Goal: Task Accomplishment & Management: Use online tool/utility

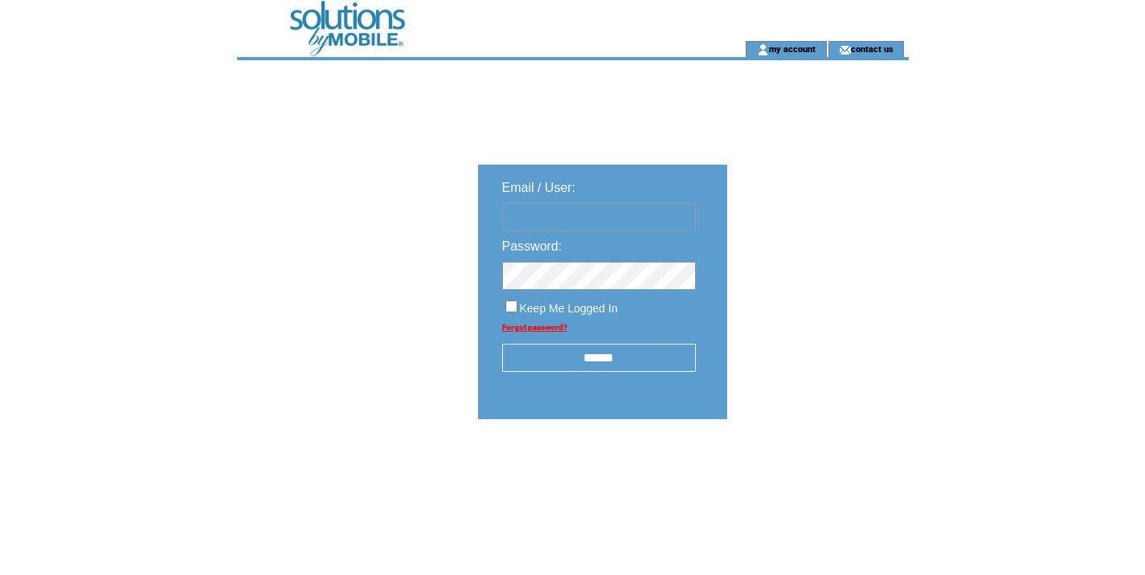
type input "**********"
click at [616, 363] on input "******" at bounding box center [599, 358] width 194 height 28
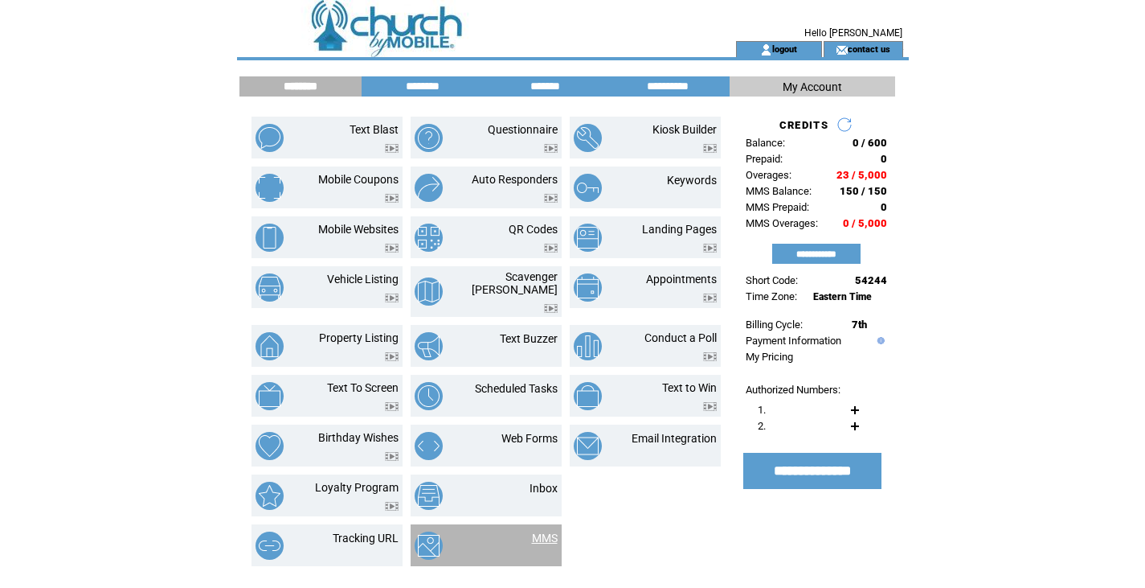
click at [536, 531] on link "MMS" at bounding box center [545, 537] width 26 height 13
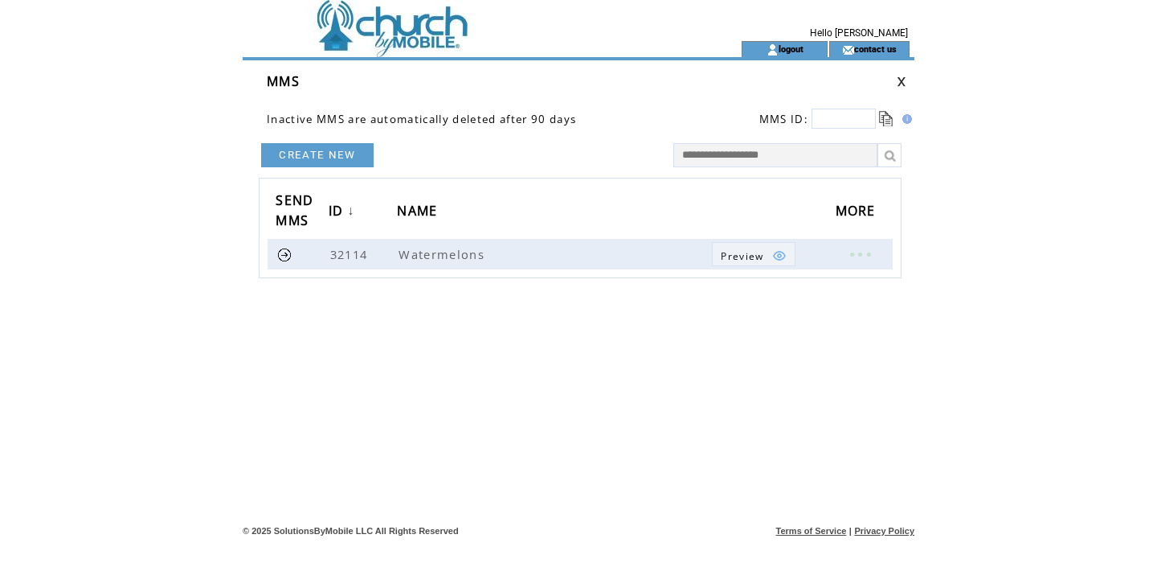
click at [326, 145] on link "CREATE NEW" at bounding box center [317, 155] width 113 height 24
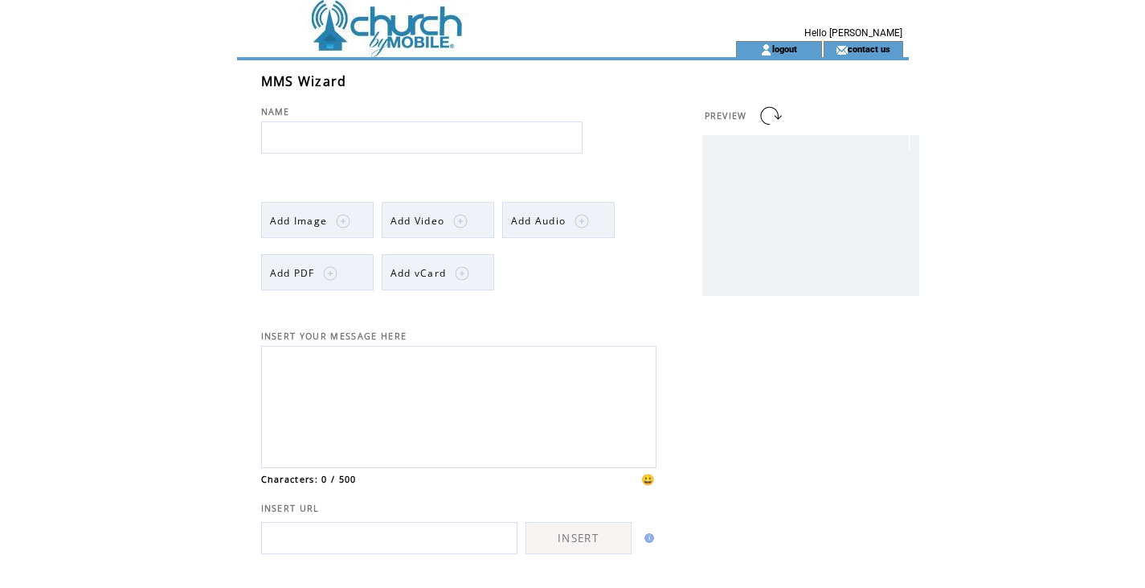
click at [339, 141] on input "text" at bounding box center [421, 137] width 321 height 32
type input "**********"
click at [350, 226] on link "Add Image" at bounding box center [317, 220] width 113 height 36
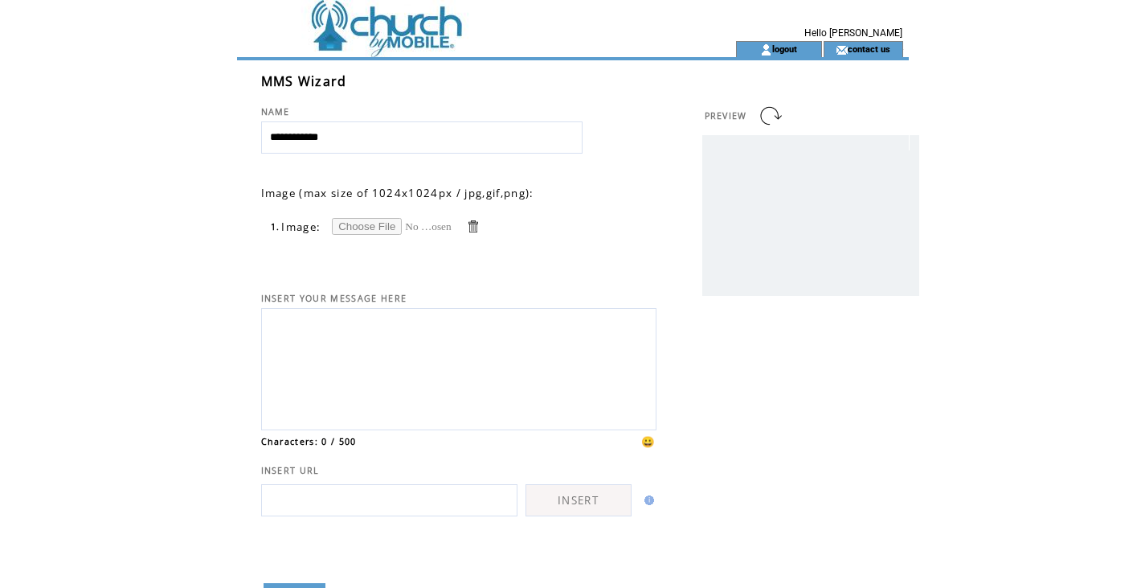
drag, startPoint x: 0, startPoint y: 0, endPoint x: 350, endPoint y: 226, distance: 416.2
click at [350, 226] on input "file" at bounding box center [392, 226] width 121 height 17
type input "**********"
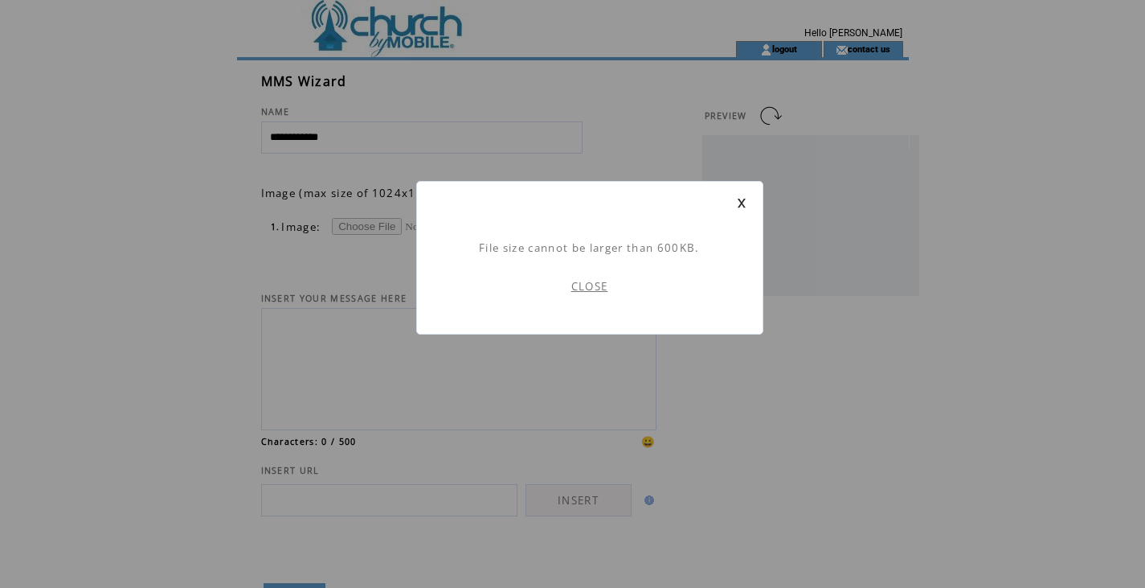
scroll to position [1, 0]
click at [577, 290] on link "CLOSE" at bounding box center [589, 286] width 37 height 14
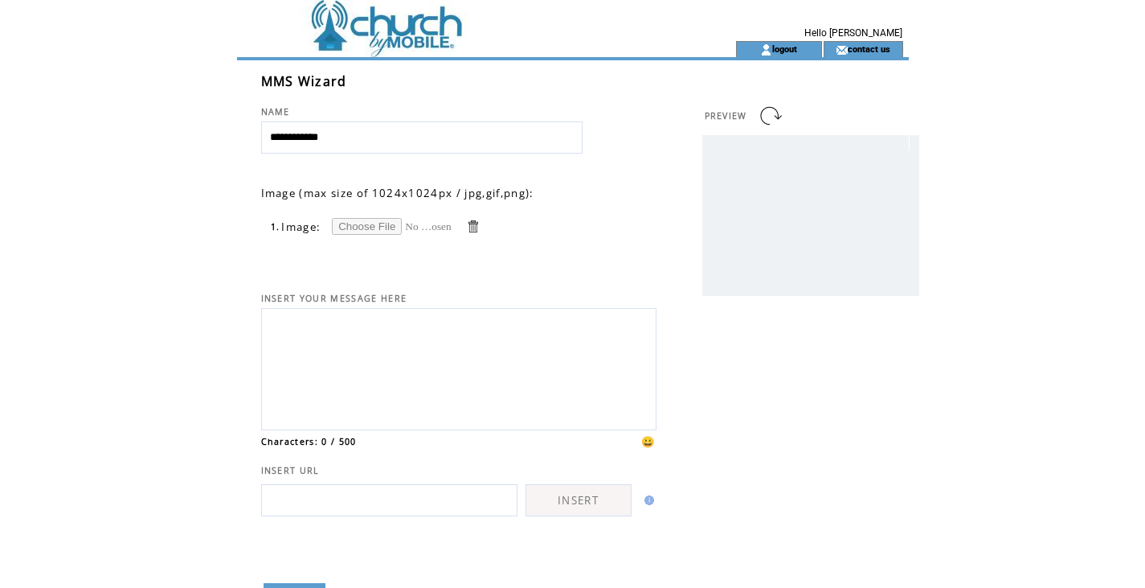
click at [364, 215] on td "1. Image:" at bounding box center [458, 218] width 395 height 36
click at [364, 227] on input "file" at bounding box center [392, 226] width 121 height 17
type input "**********"
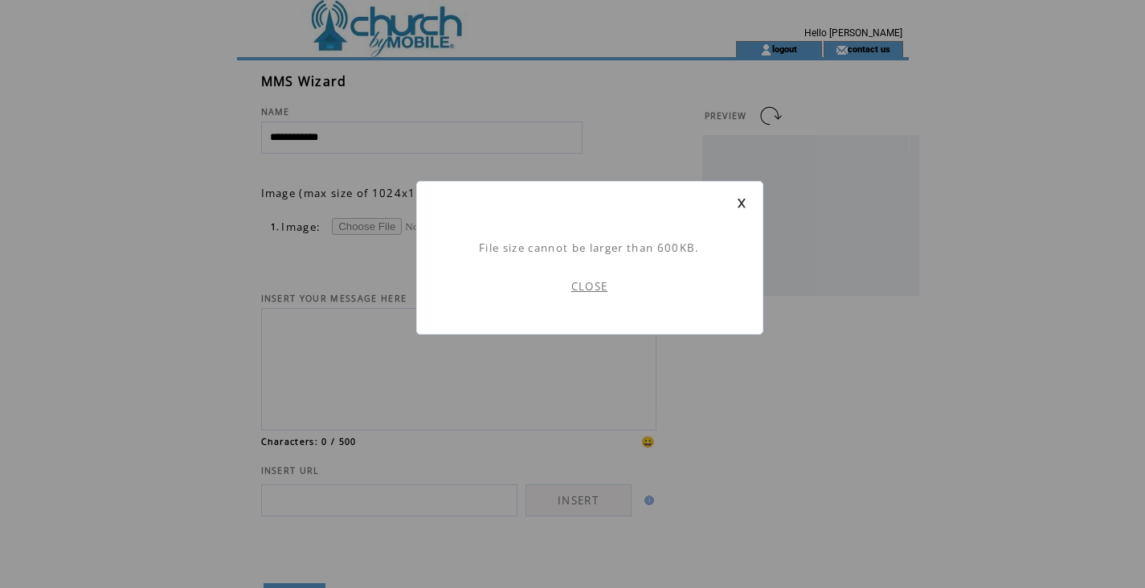
scroll to position [1, 0]
click at [586, 288] on link "CLOSE" at bounding box center [589, 286] width 37 height 14
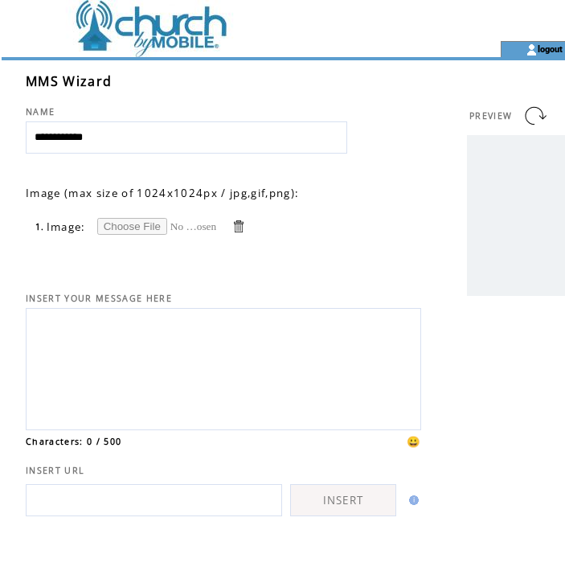
click at [142, 225] on input "file" at bounding box center [157, 226] width 121 height 17
type input "**********"
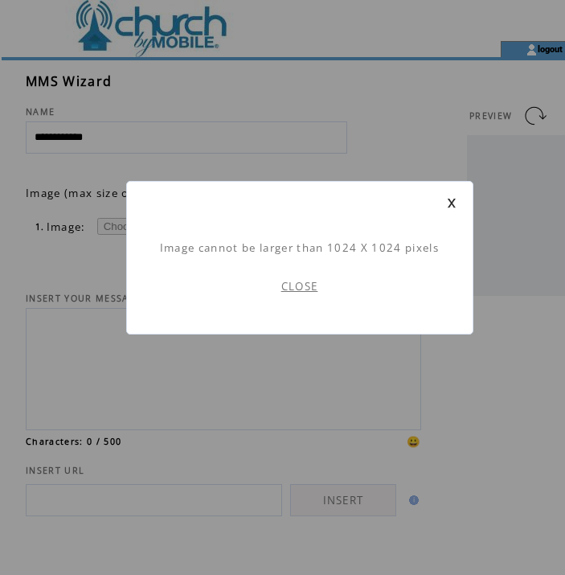
scroll to position [1, 0]
click at [295, 287] on link "CLOSE" at bounding box center [299, 286] width 37 height 14
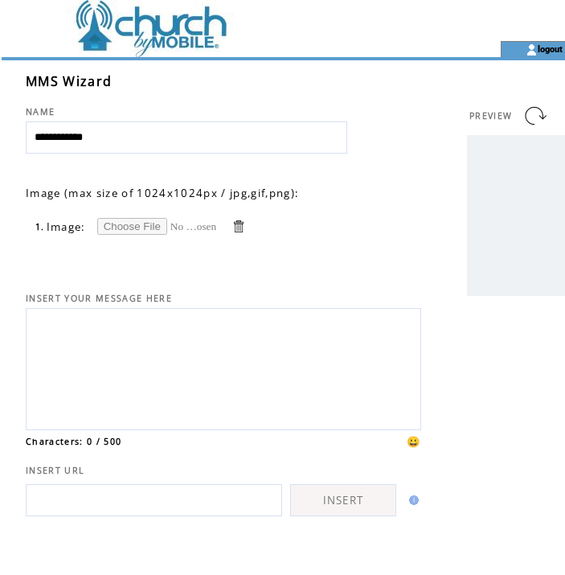
click at [147, 226] on input "file" at bounding box center [157, 226] width 121 height 17
type input "**********"
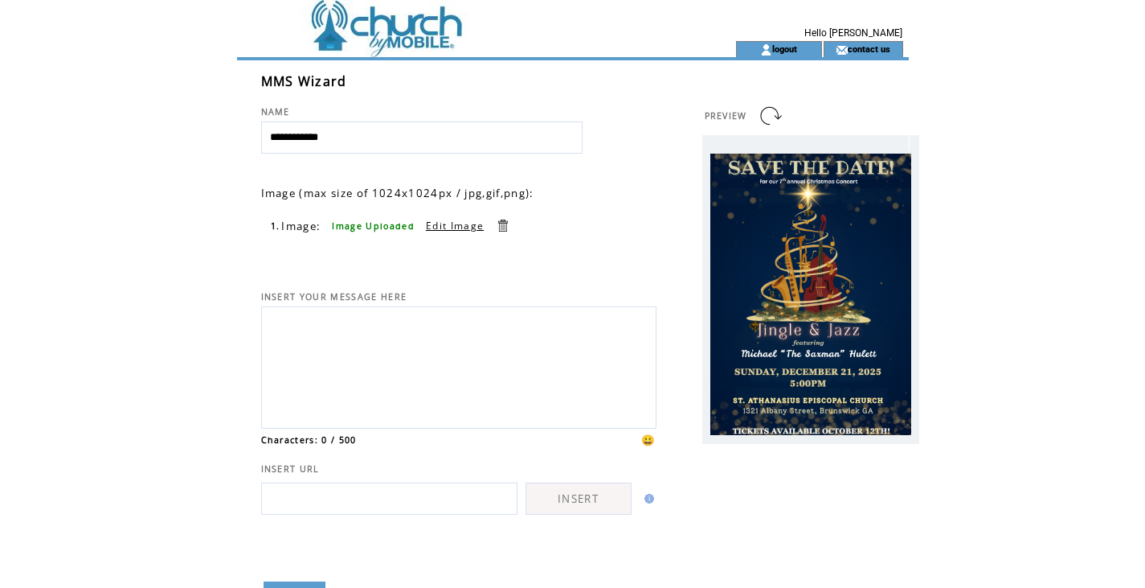
click at [388, 344] on textarea at bounding box center [459, 365] width 378 height 109
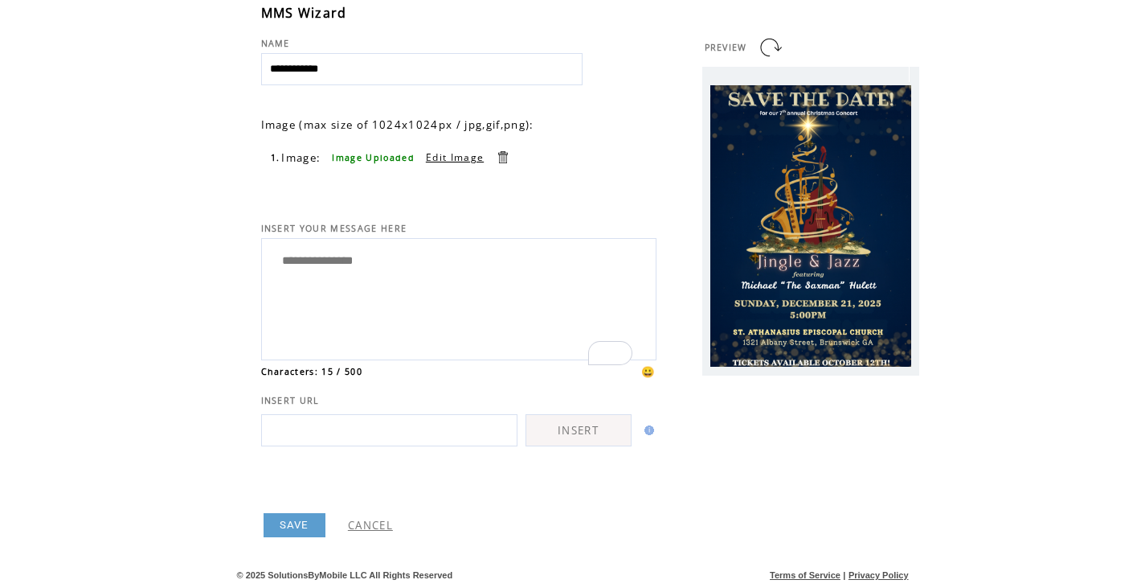
scroll to position [98, 0]
type textarea "**********"
click at [272, 516] on link "SAVE" at bounding box center [295, 525] width 62 height 24
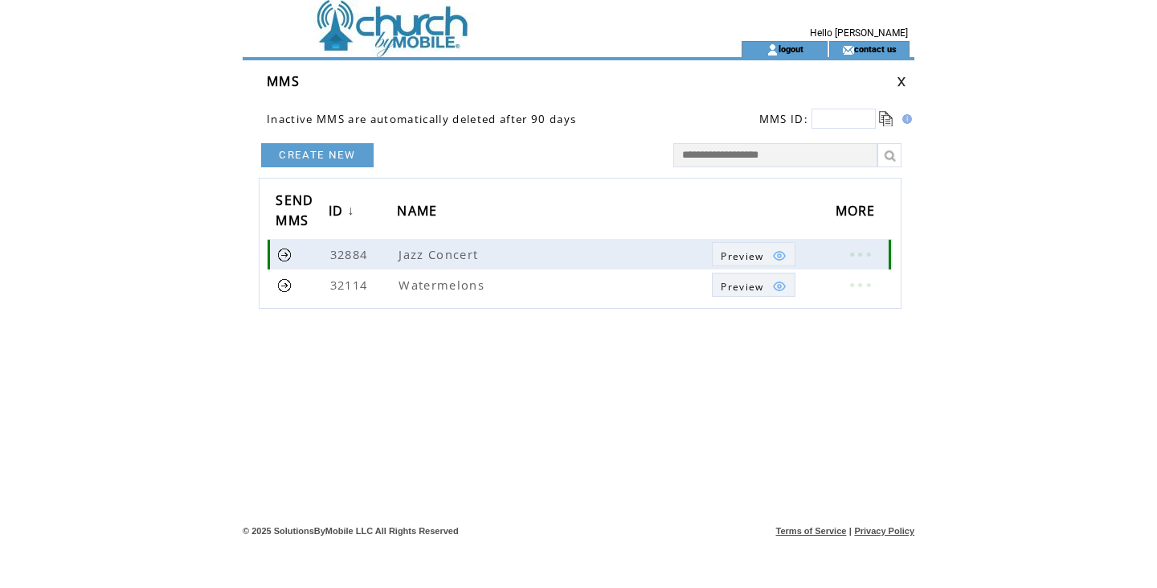
click at [767, 255] on td at bounding box center [768, 255] width 8 height 14
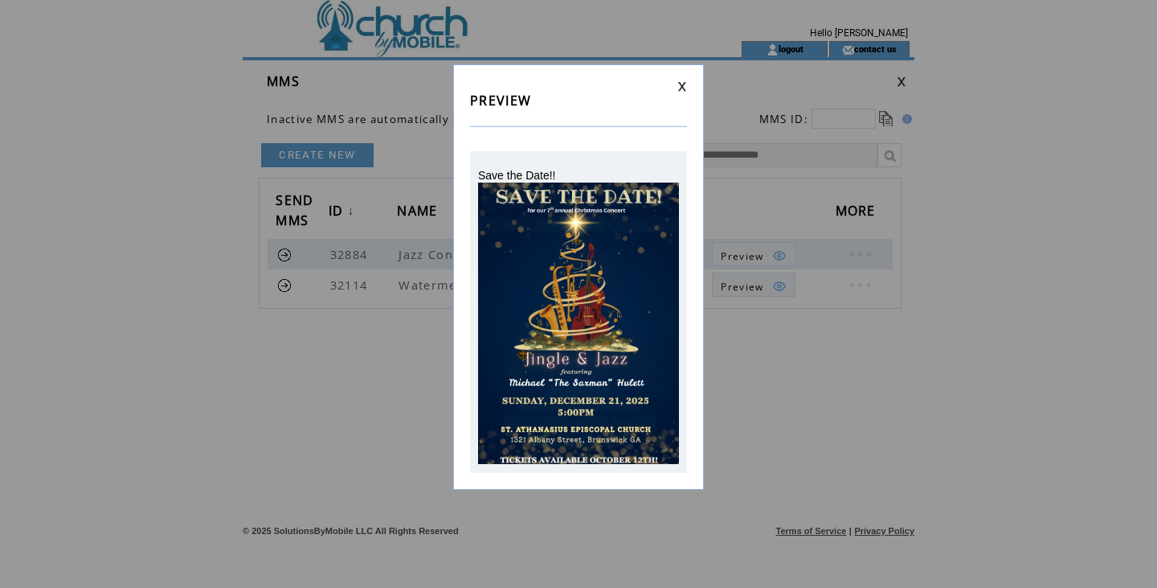
click at [681, 81] on link at bounding box center [683, 86] width 10 height 10
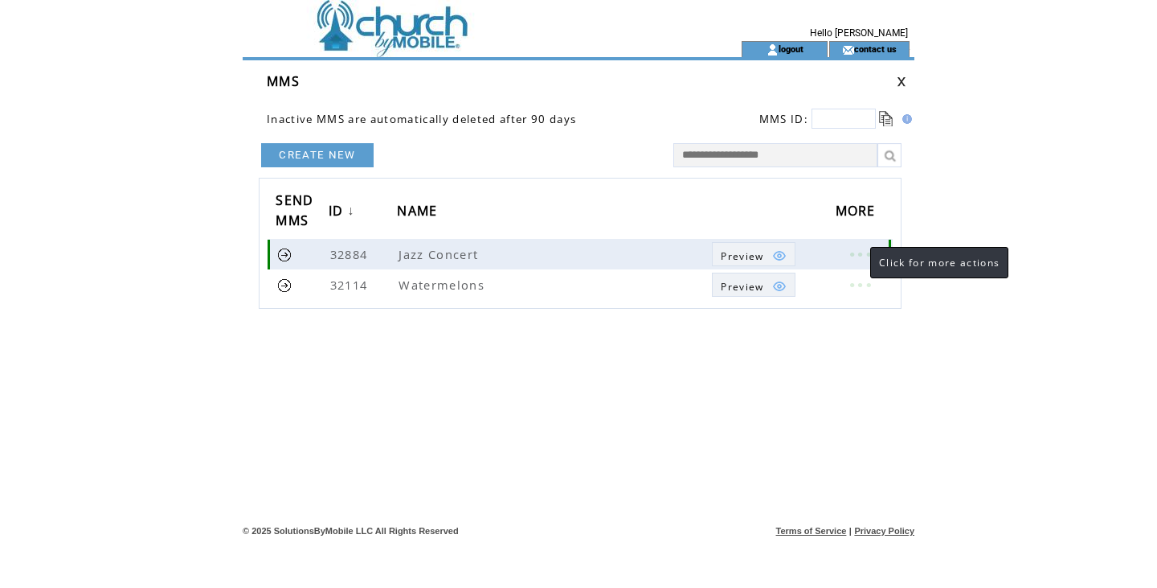
click at [854, 248] on link at bounding box center [860, 254] width 48 height 21
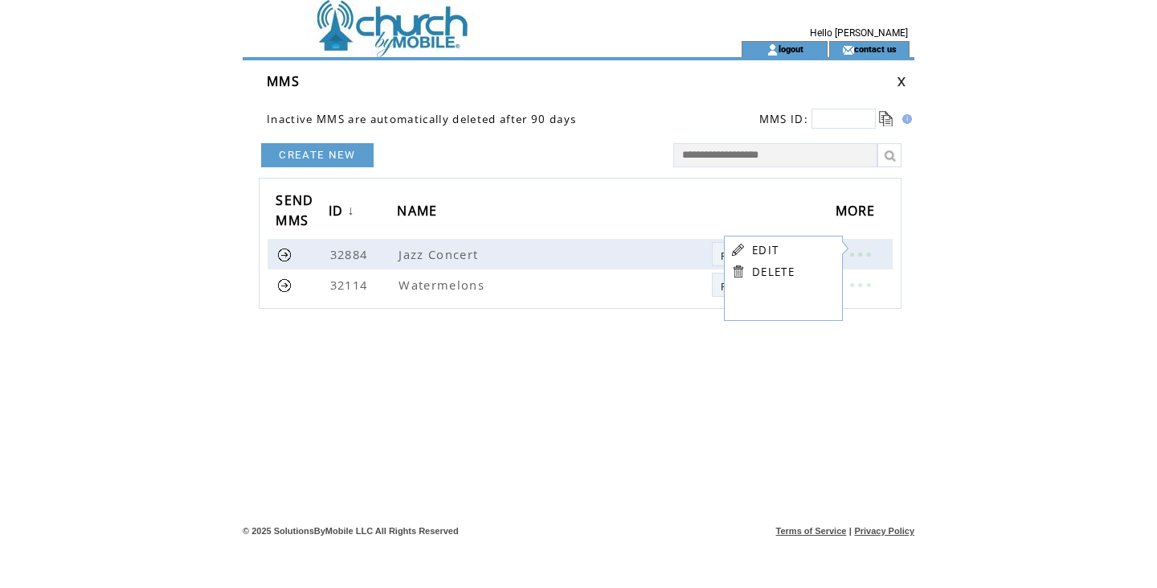
click at [778, 247] on link "EDIT" at bounding box center [765, 250] width 27 height 14
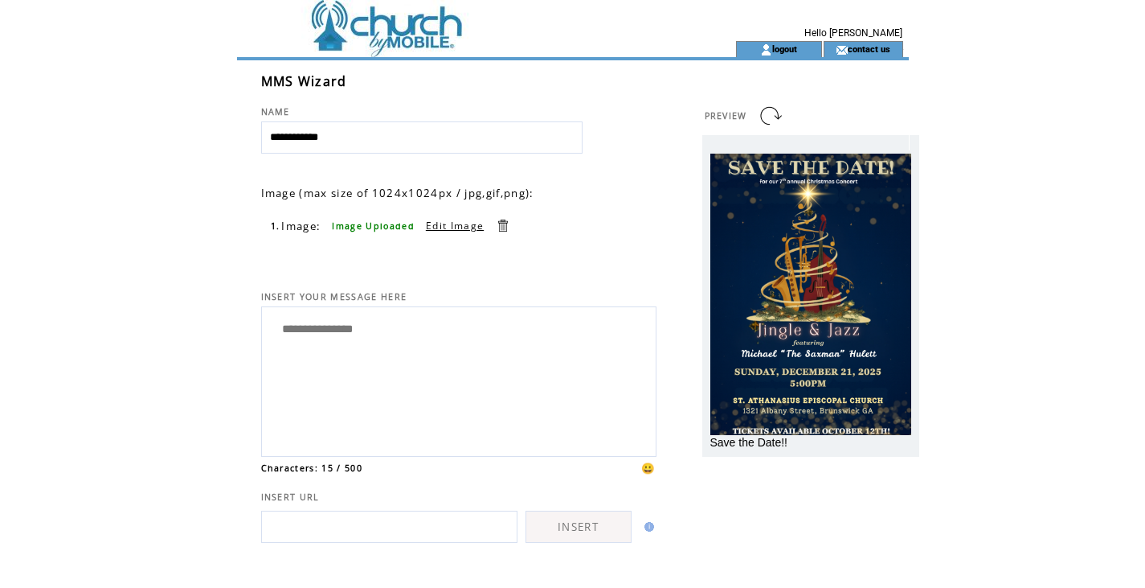
click at [461, 328] on textarea "**********" at bounding box center [459, 379] width 378 height 137
type textarea "*"
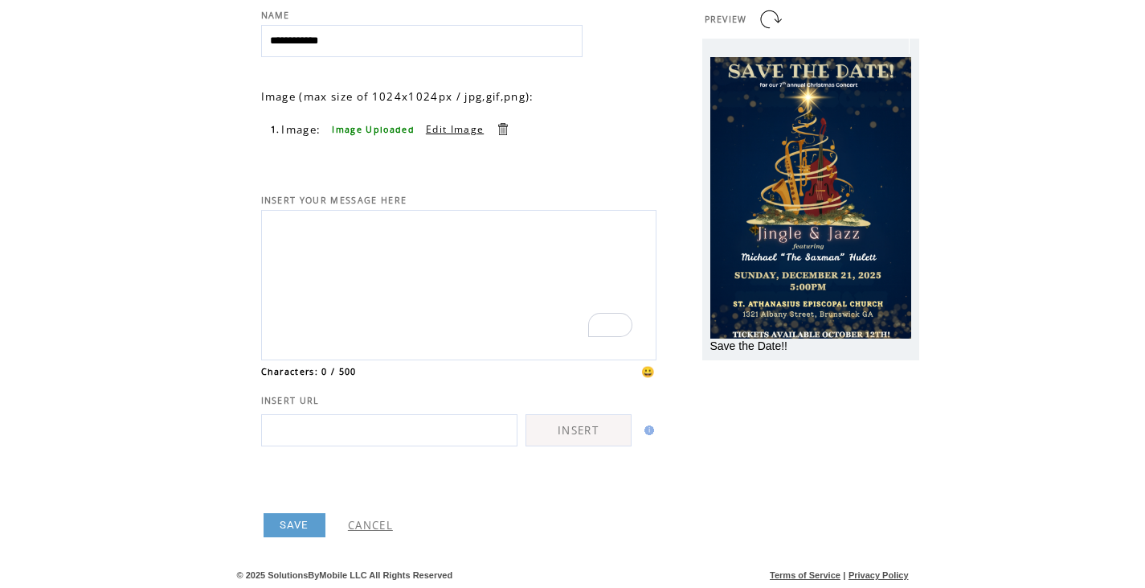
click at [281, 525] on link "SAVE" at bounding box center [295, 525] width 62 height 24
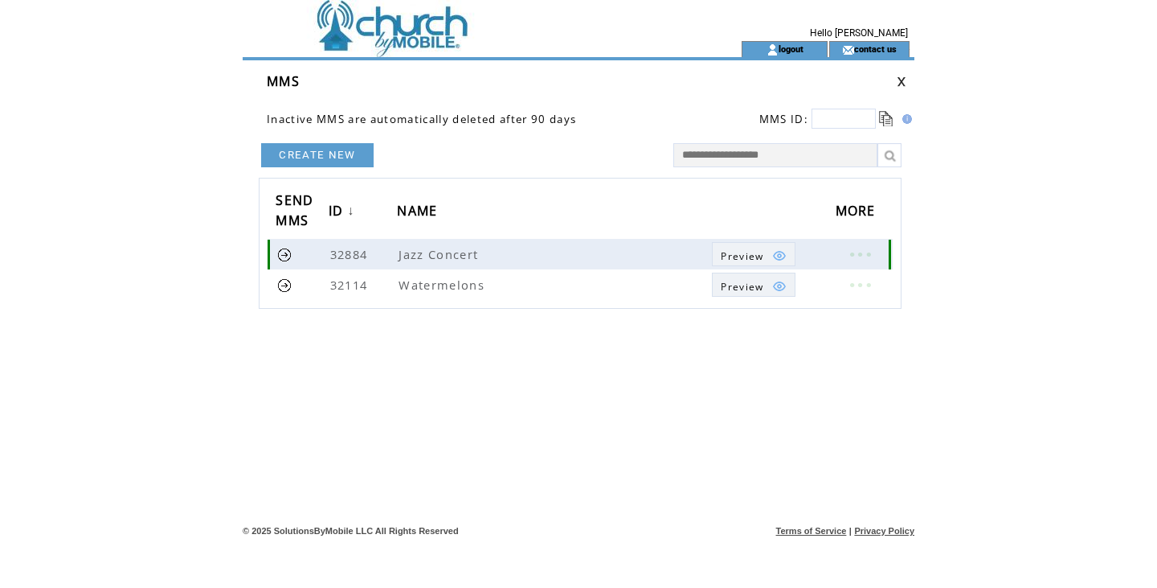
click at [760, 256] on span "Preview" at bounding box center [742, 256] width 43 height 14
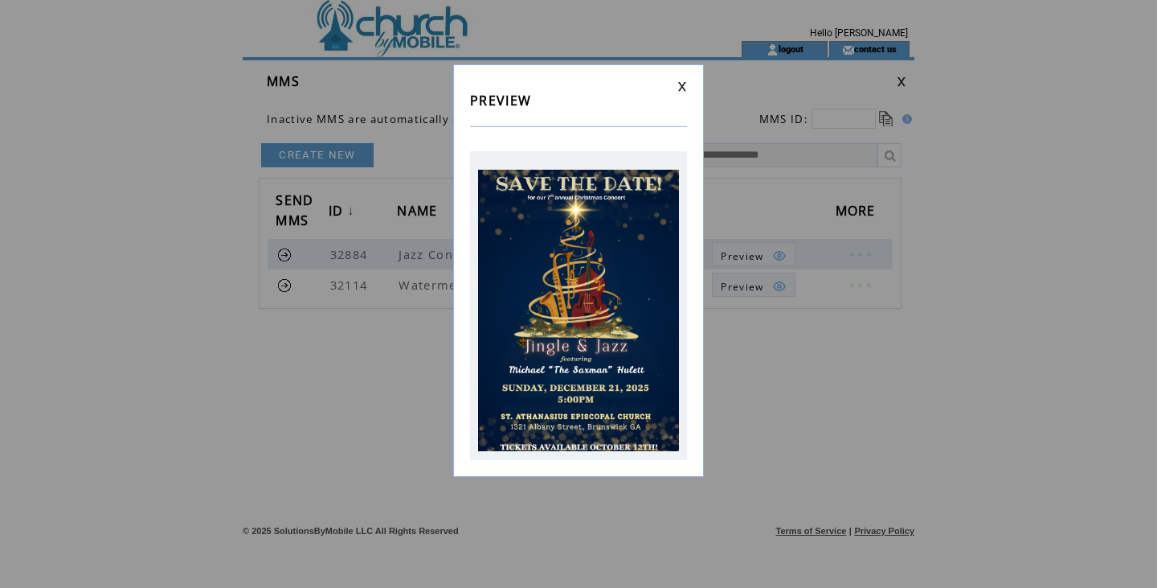
click at [684, 85] on link at bounding box center [683, 86] width 10 height 10
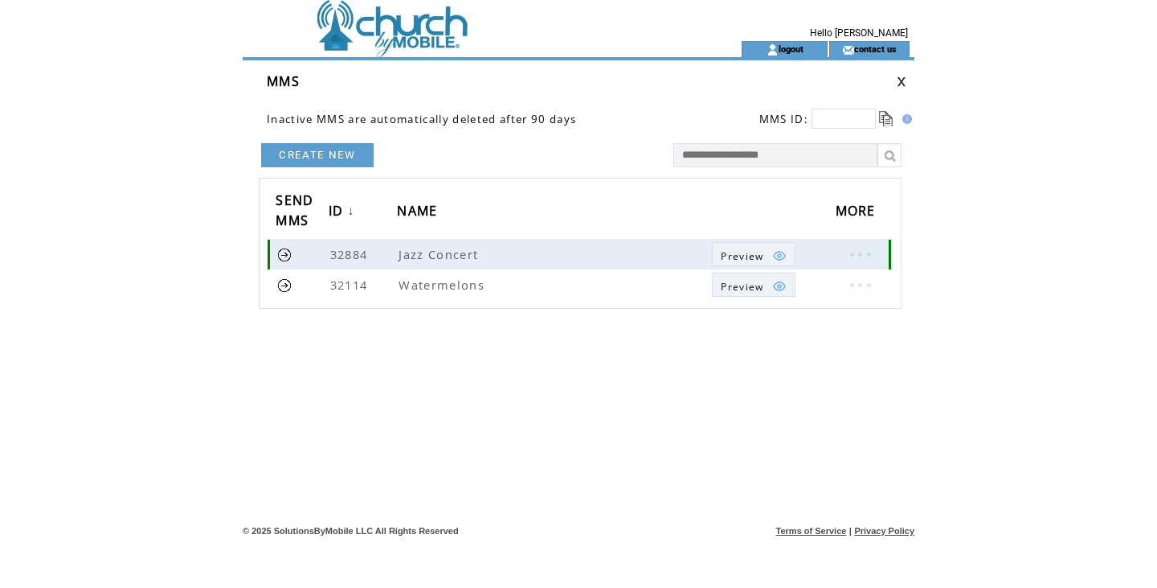
click at [283, 255] on link at bounding box center [284, 254] width 15 height 15
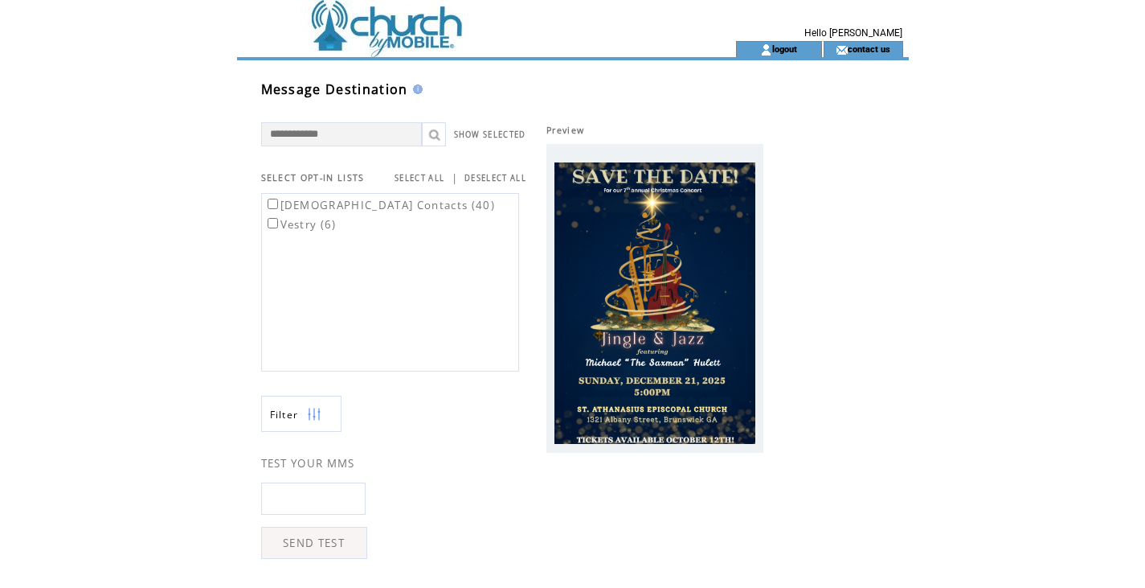
click at [316, 206] on label "Church Contacts (40)" at bounding box center [379, 205] width 231 height 14
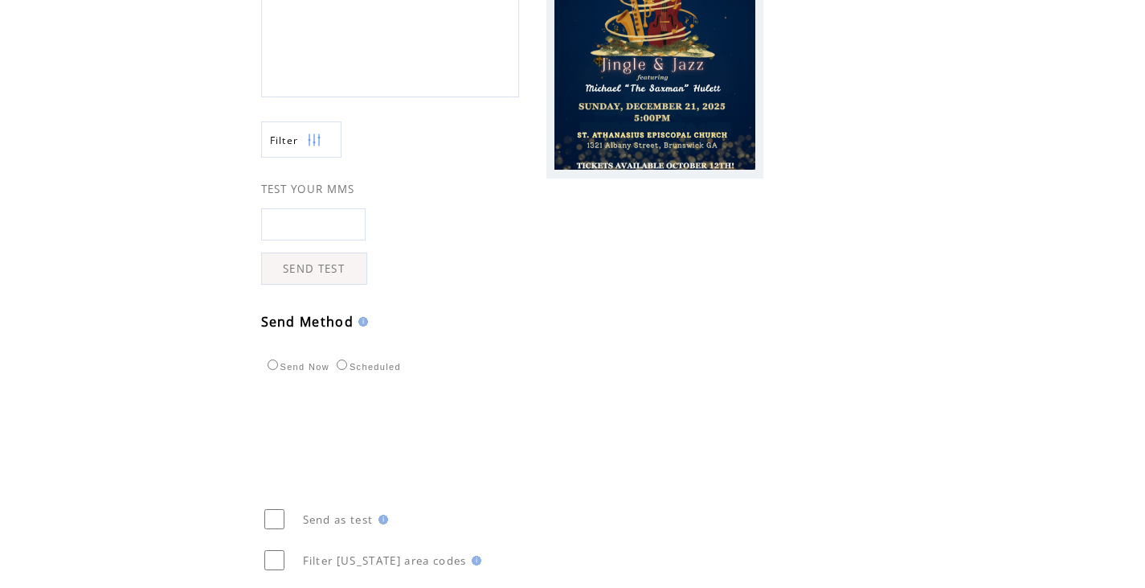
scroll to position [436, 0]
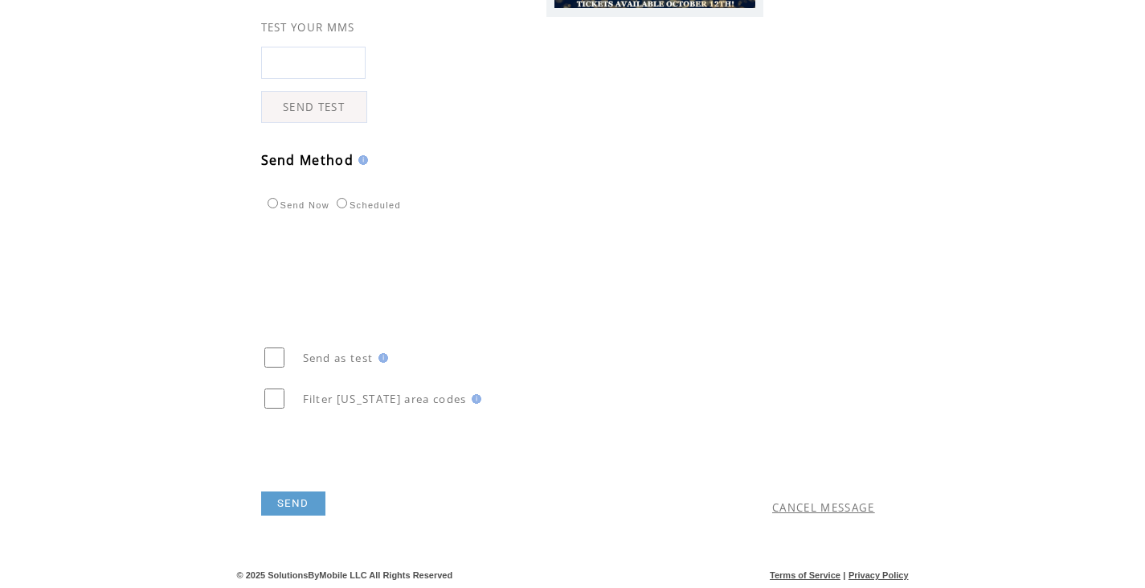
click at [288, 506] on link "SEND" at bounding box center [293, 503] width 64 height 24
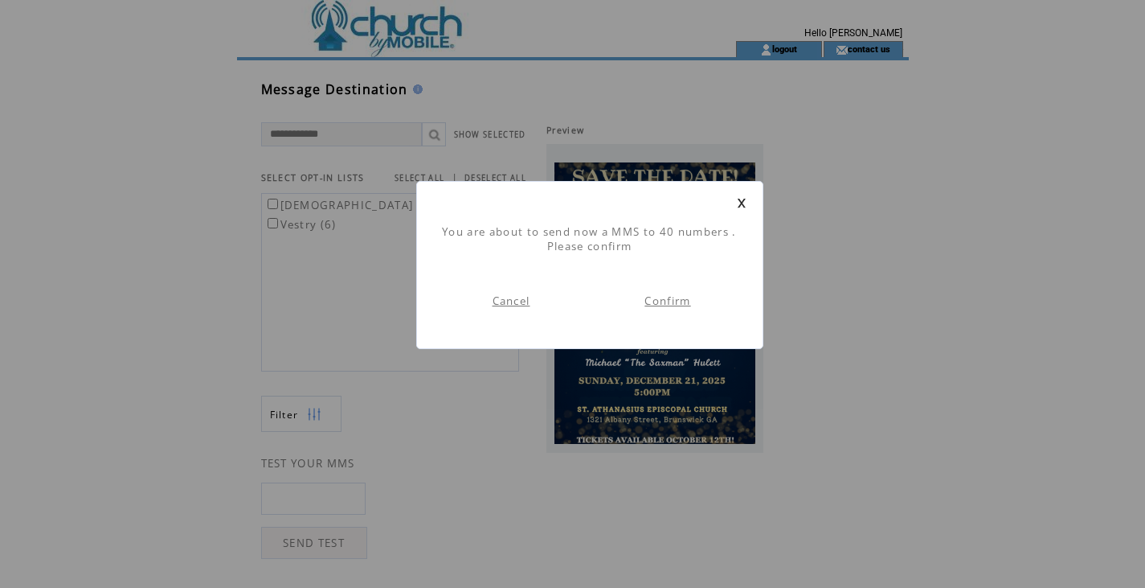
scroll to position [1, 0]
click at [671, 304] on link "Confirm" at bounding box center [668, 300] width 46 height 14
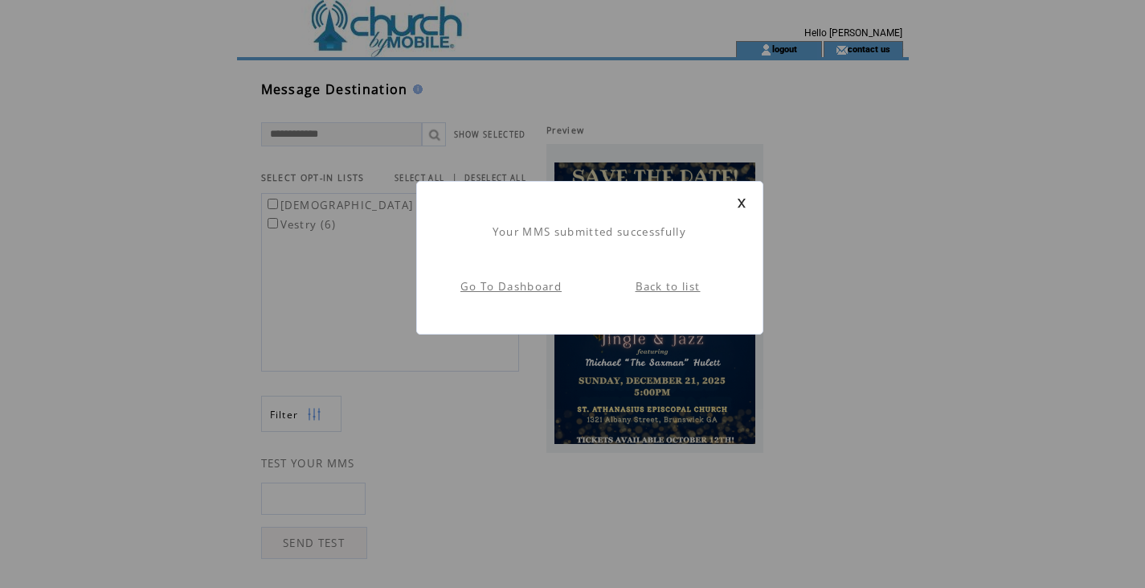
scroll to position [1, 0]
click at [676, 292] on link "Back to list" at bounding box center [668, 286] width 65 height 14
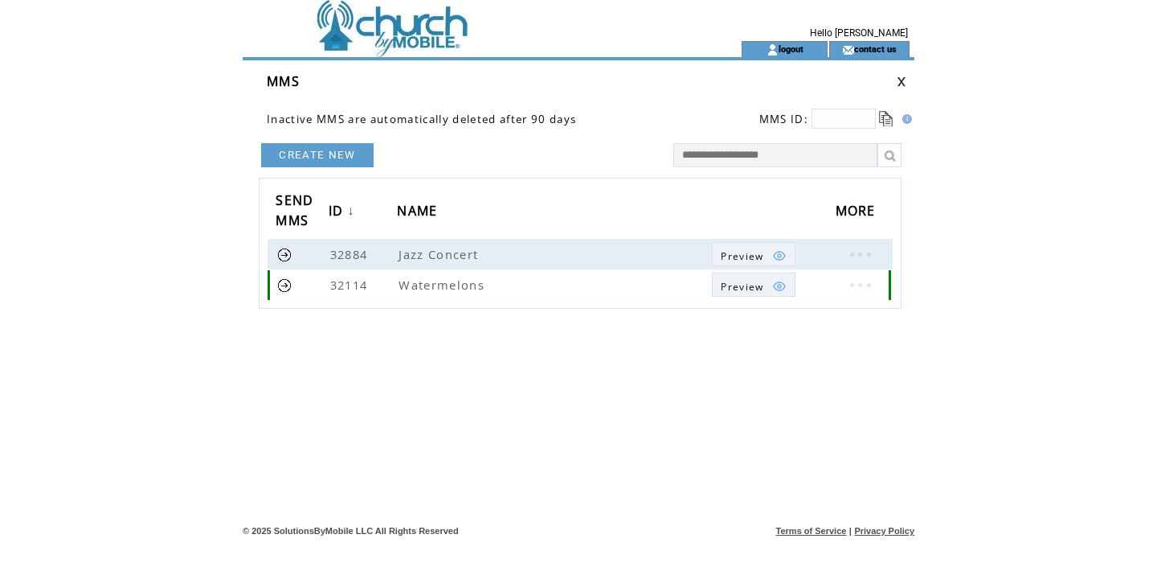
click at [734, 284] on span "Preview" at bounding box center [742, 287] width 43 height 14
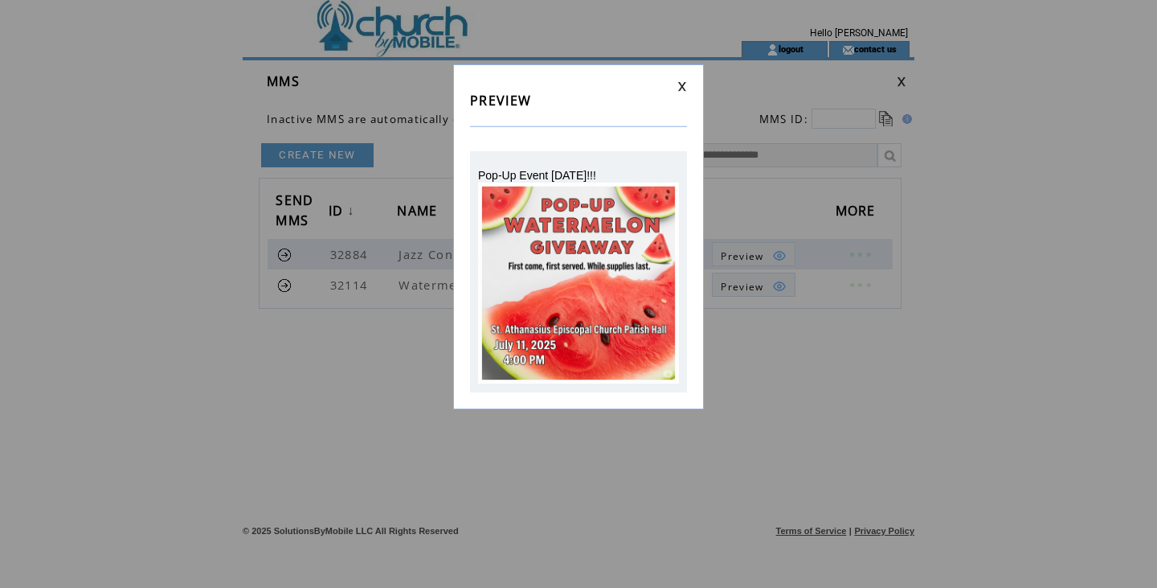
click at [679, 84] on link at bounding box center [683, 86] width 10 height 10
